Goal: Task Accomplishment & Management: Manage account settings

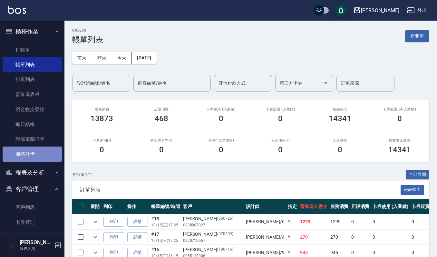
click at [34, 152] on link "掃碼打卡" at bounding box center [32, 153] width 59 height 15
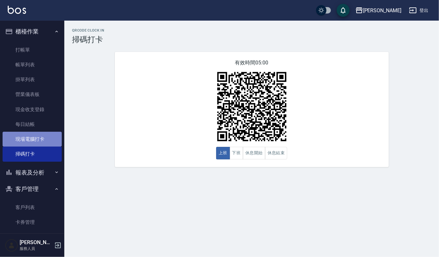
click at [36, 143] on link "現場電腦打卡" at bounding box center [32, 139] width 59 height 15
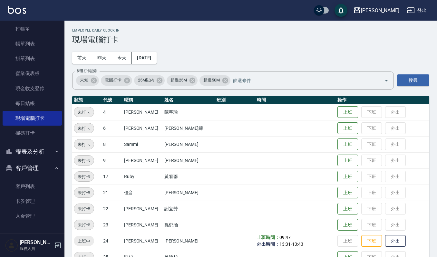
scroll to position [43, 0]
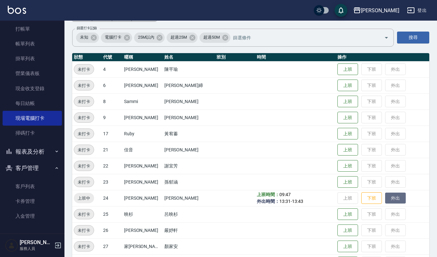
click at [385, 199] on button "外出" at bounding box center [395, 198] width 21 height 11
click at [18, 10] on img at bounding box center [17, 10] width 18 height 8
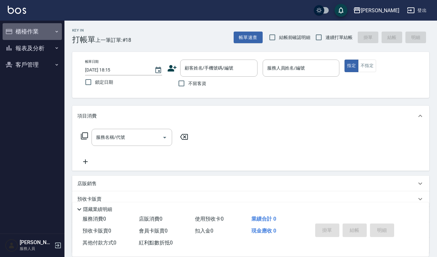
click at [38, 28] on button "櫃檯作業" at bounding box center [32, 31] width 59 height 17
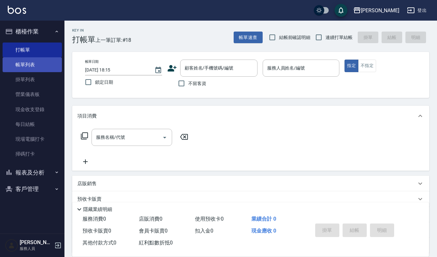
click at [39, 64] on link "帳單列表" at bounding box center [32, 64] width 59 height 15
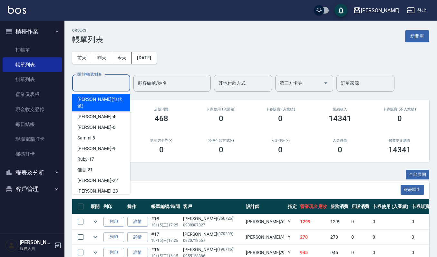
click at [119, 85] on input "設計師編號/姓名" at bounding box center [101, 83] width 52 height 11
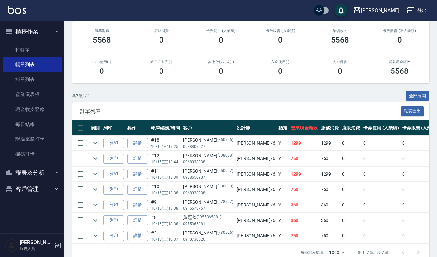
scroll to position [98, 0]
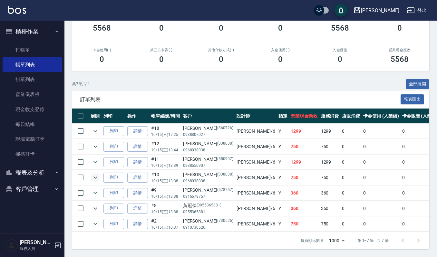
type input "Joalin-6"
click at [96, 174] on icon "expand row" at bounding box center [95, 178] width 8 height 8
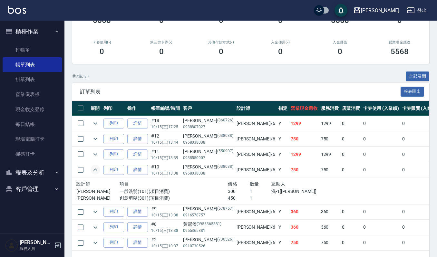
click at [96, 170] on icon "expand row" at bounding box center [95, 169] width 4 height 2
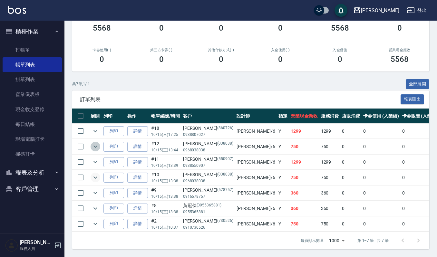
click at [97, 143] on icon "expand row" at bounding box center [95, 147] width 8 height 8
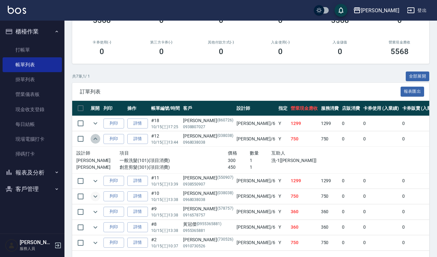
click at [97, 140] on icon "expand row" at bounding box center [95, 139] width 8 height 8
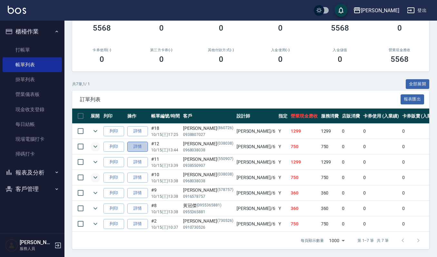
click at [141, 142] on link "詳情" at bounding box center [137, 147] width 21 height 10
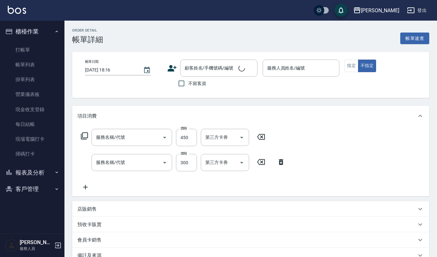
type input "[DATE] 13:44"
type input "Joalin-6"
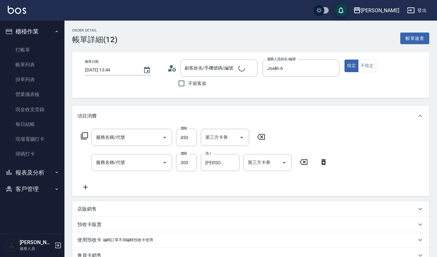
type input "創意剪髮(301)"
type input "一般洗髮(101)"
type input "[PERSON_NAME]/0968038038/038038"
click at [250, 67] on icon "Clear" at bounding box center [250, 68] width 6 height 6
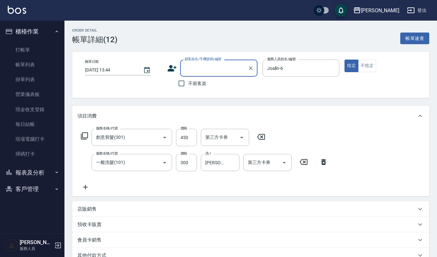
type input "+"
